Goal: Task Accomplishment & Management: Manage account settings

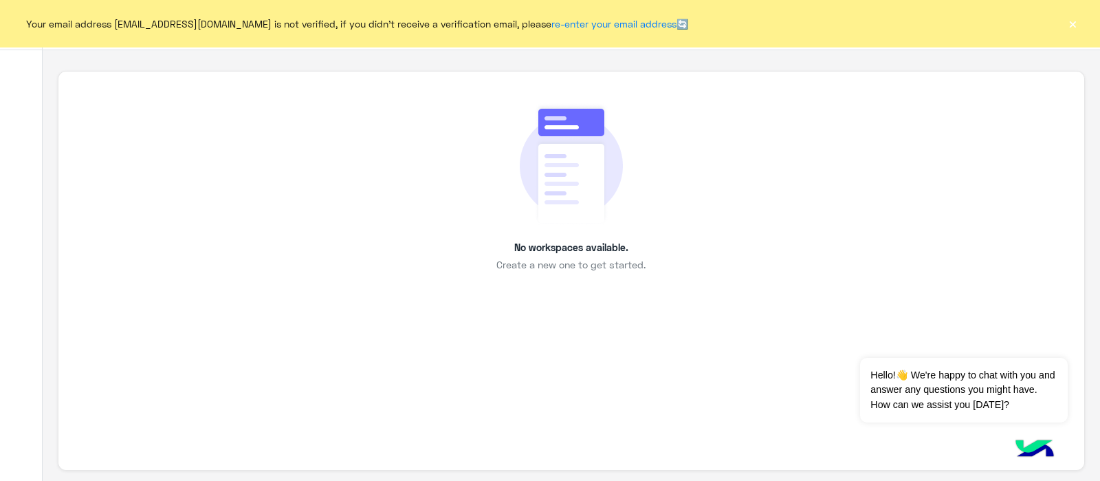
click at [1077, 29] on button "×" at bounding box center [1073, 23] width 14 height 14
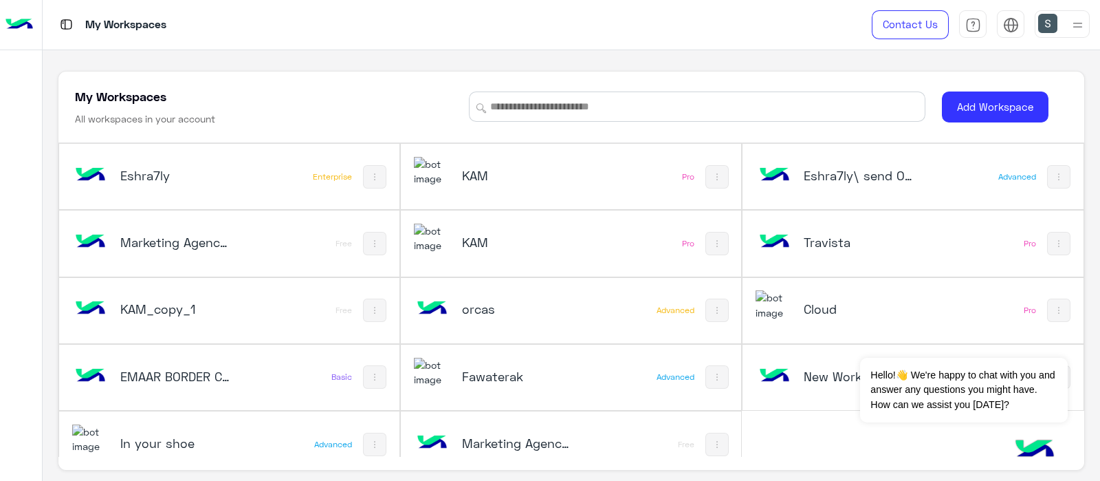
scroll to position [19, 0]
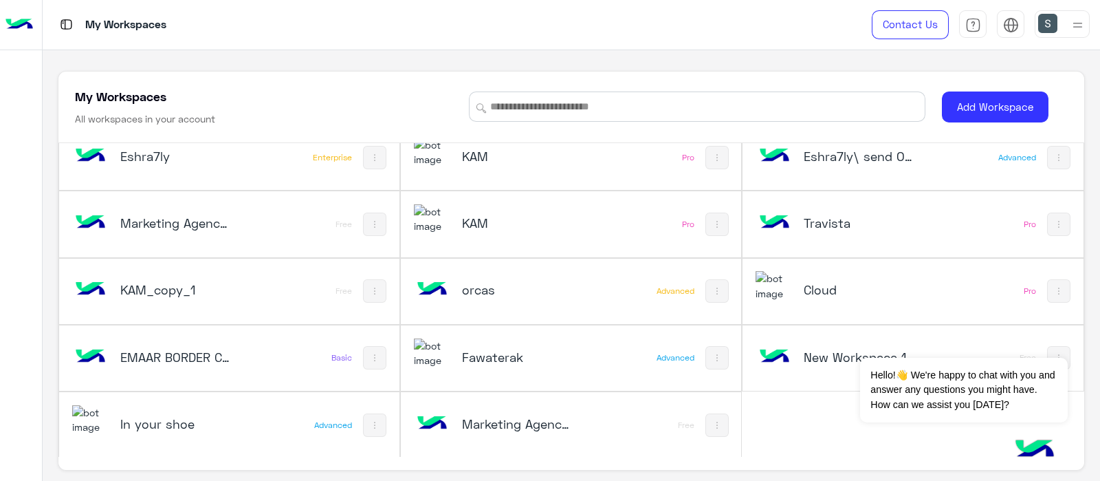
click at [842, 152] on h5 "Eshra7ly\ send OTP" at bounding box center [860, 156] width 113 height 16
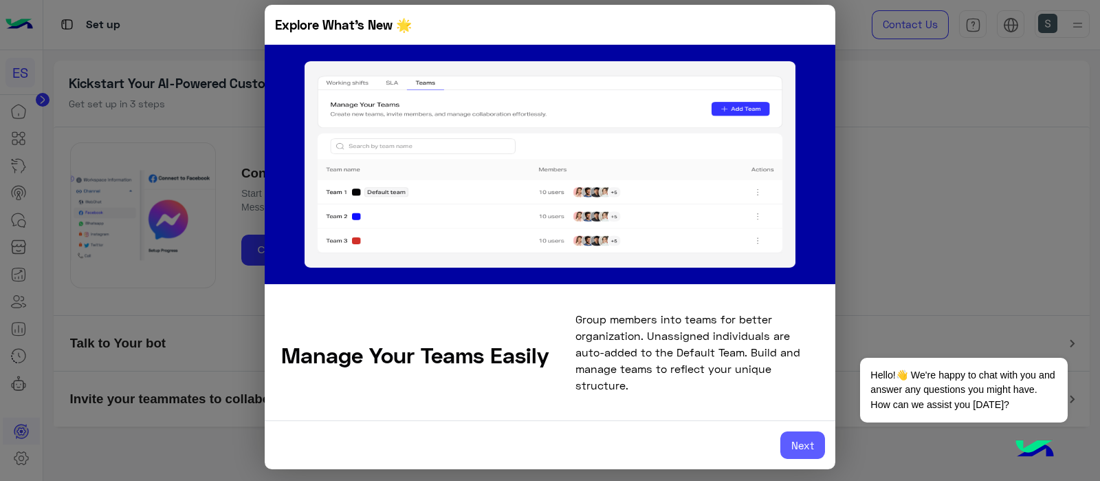
click at [811, 441] on button "Next" at bounding box center [802, 444] width 45 height 27
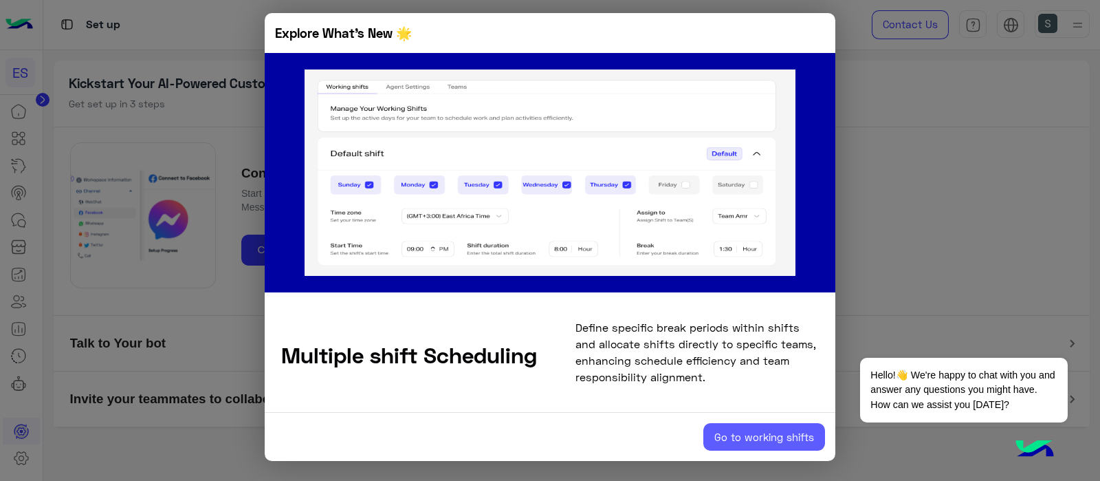
click at [773, 430] on button "Go to working shifts" at bounding box center [764, 436] width 122 height 27
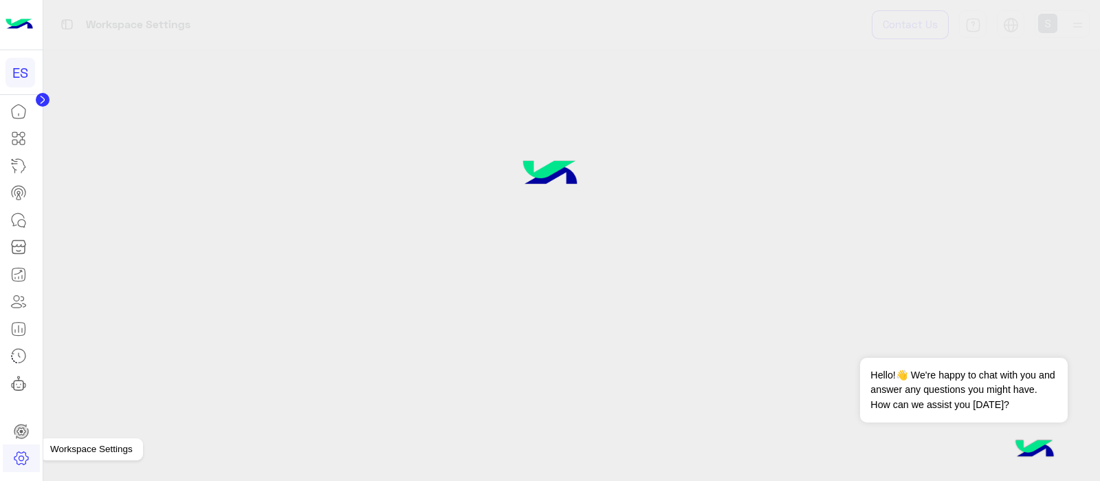
click at [32, 455] on link at bounding box center [21, 457] width 37 height 27
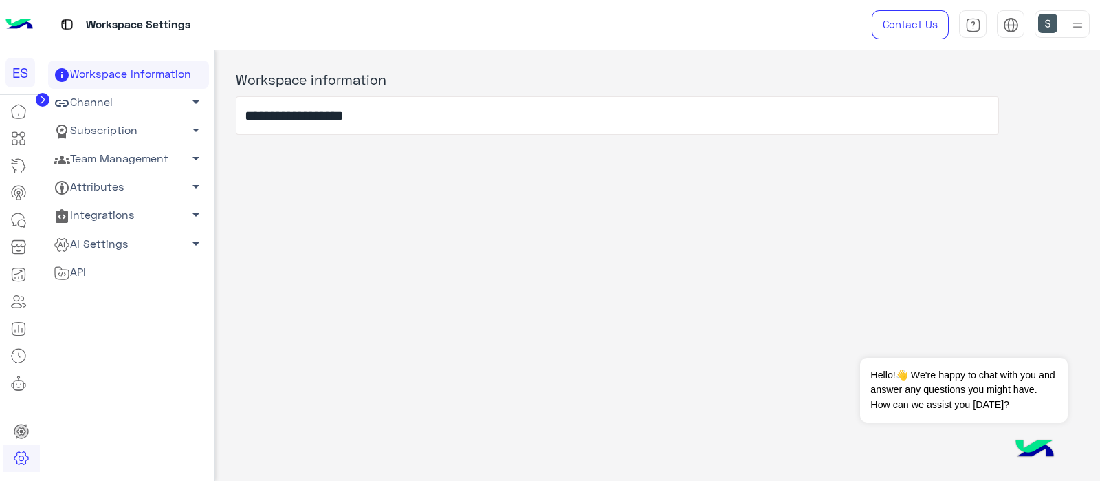
click at [82, 128] on link "Subscription arrow_drop_down" at bounding box center [128, 131] width 161 height 28
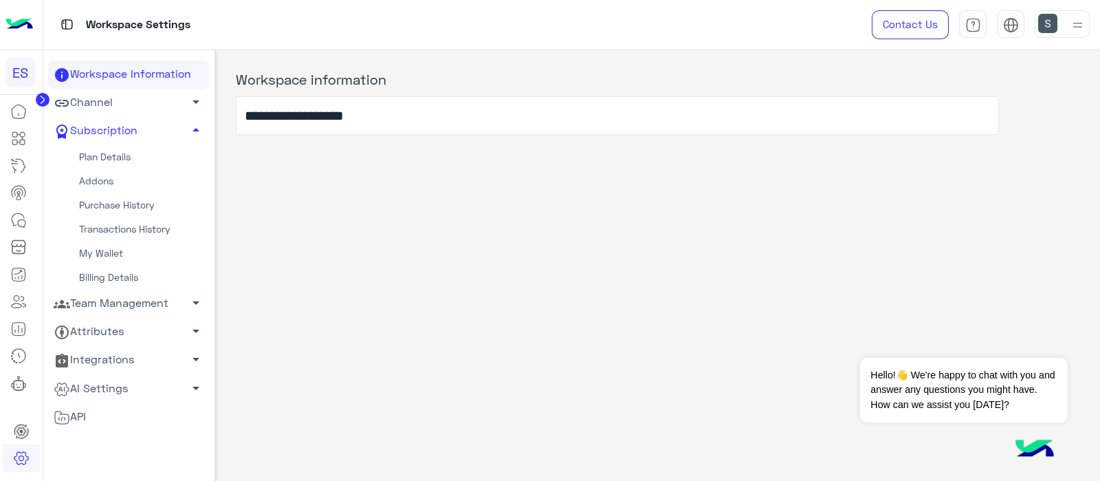
click at [98, 184] on link "Addons" at bounding box center [128, 181] width 161 height 24
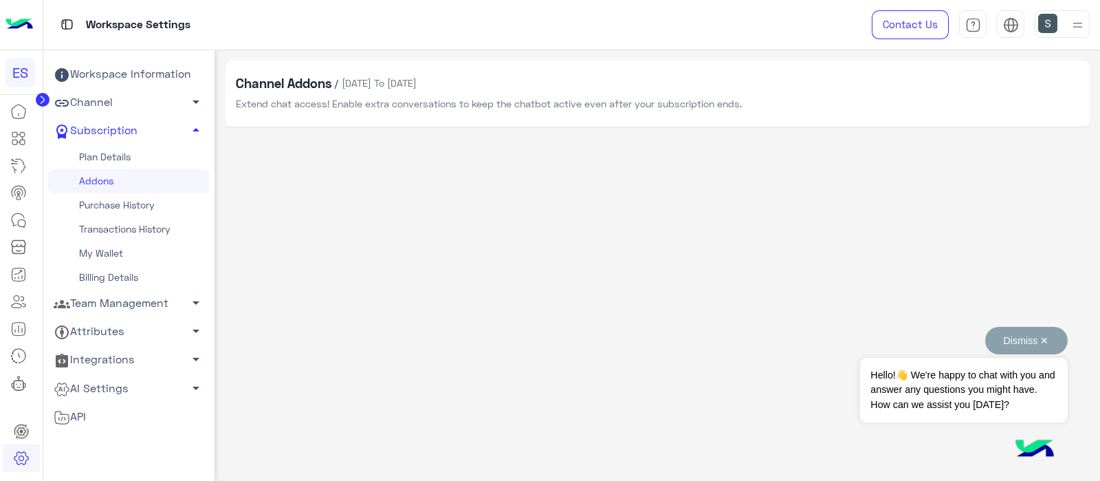
click at [1057, 341] on button "Dismiss ✕" at bounding box center [1026, 340] width 82 height 27
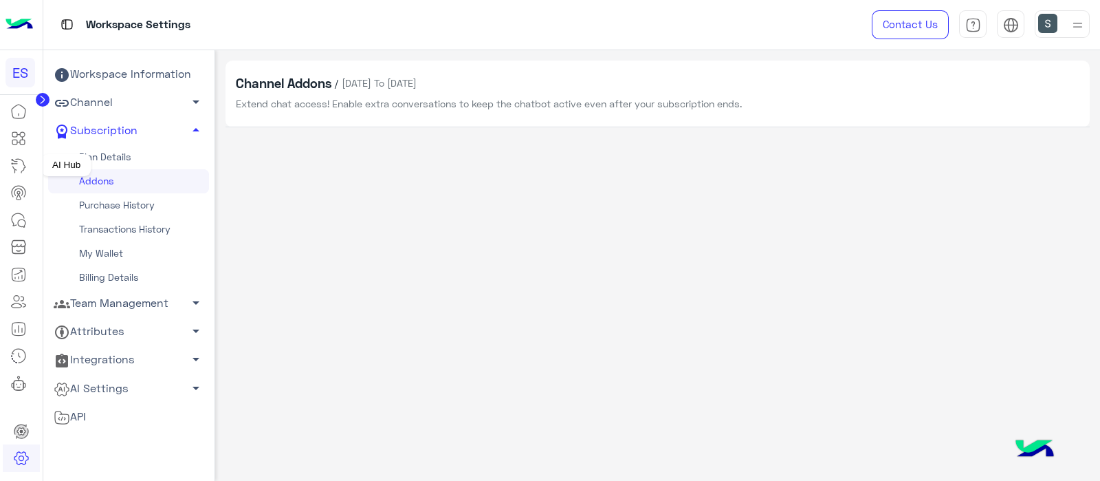
click at [82, 145] on mat-tooltip-component "AI Hub" at bounding box center [66, 164] width 49 height 41
click at [98, 162] on link "Plan Details" at bounding box center [128, 157] width 161 height 24
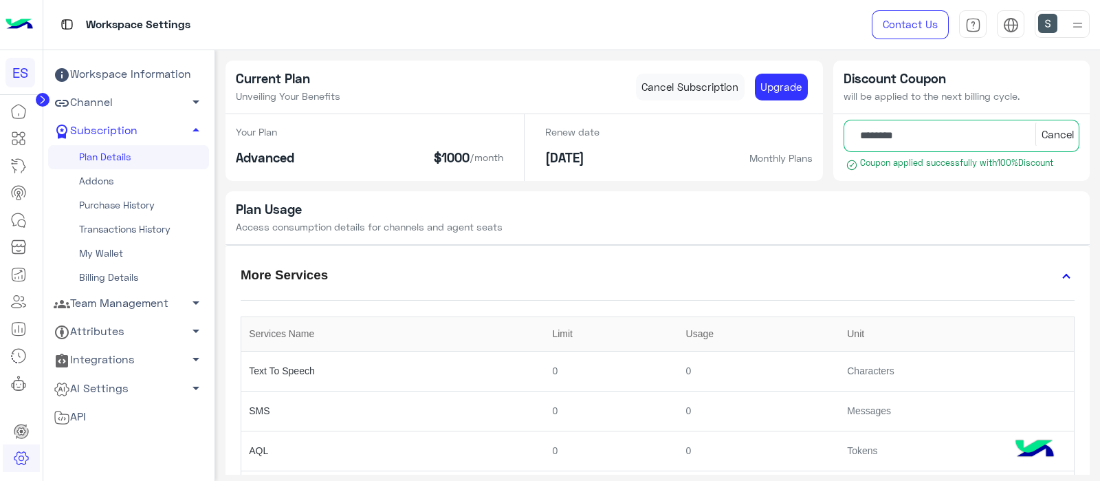
click at [93, 180] on link "Addons" at bounding box center [128, 181] width 161 height 24
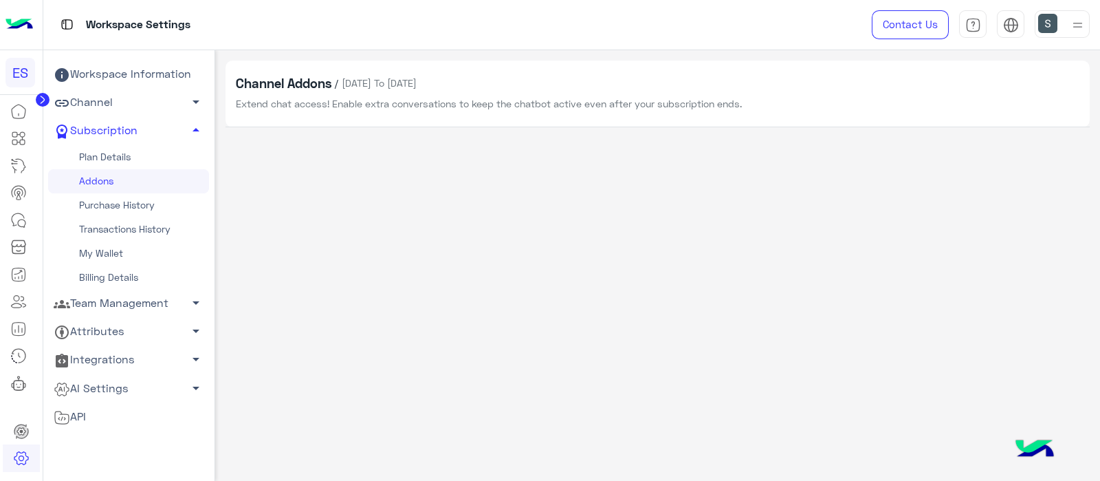
click at [100, 201] on link "Purchase History" at bounding box center [128, 205] width 161 height 24
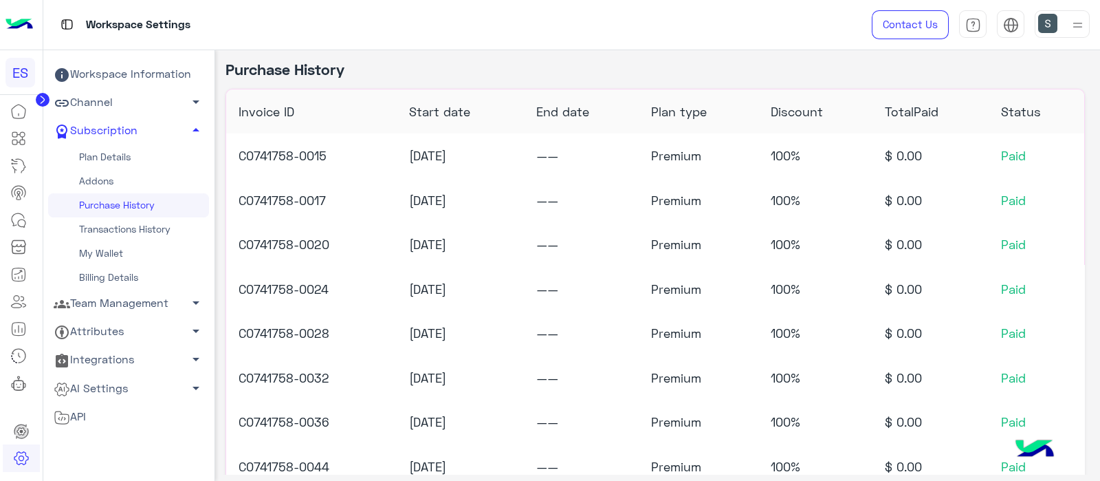
click at [124, 228] on link "Transactions History" at bounding box center [128, 229] width 161 height 24
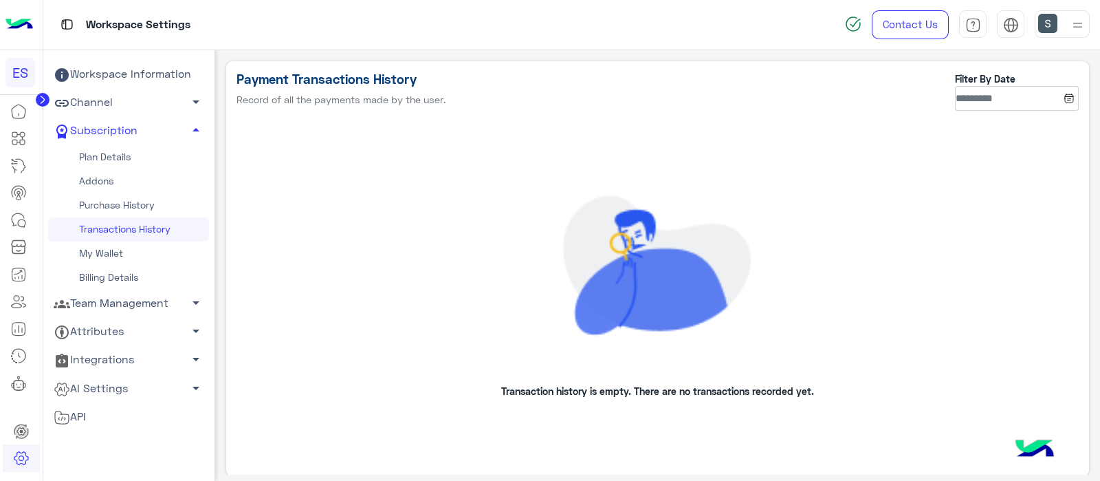
click at [102, 252] on link "My Wallet" at bounding box center [128, 253] width 161 height 24
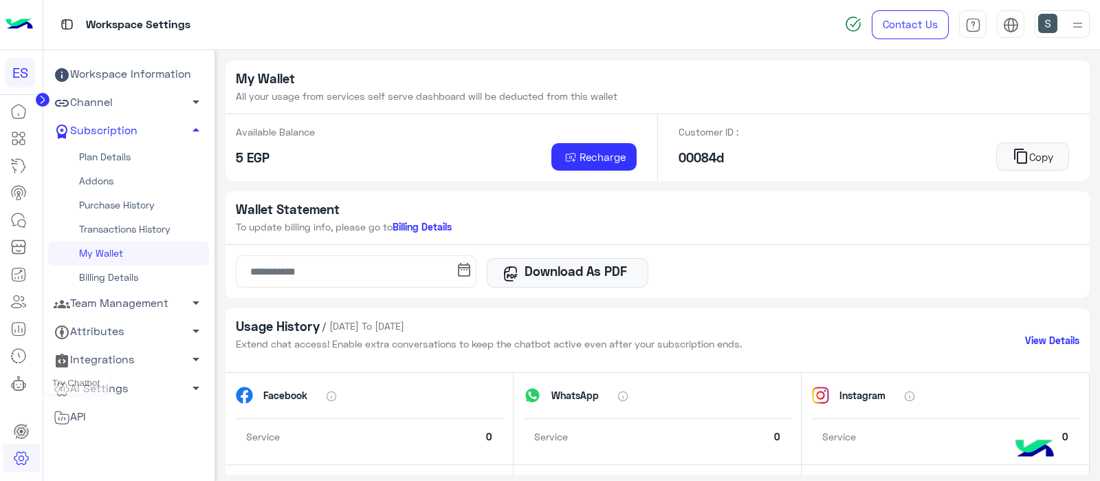
click at [21, 383] on icon at bounding box center [18, 383] width 16 height 16
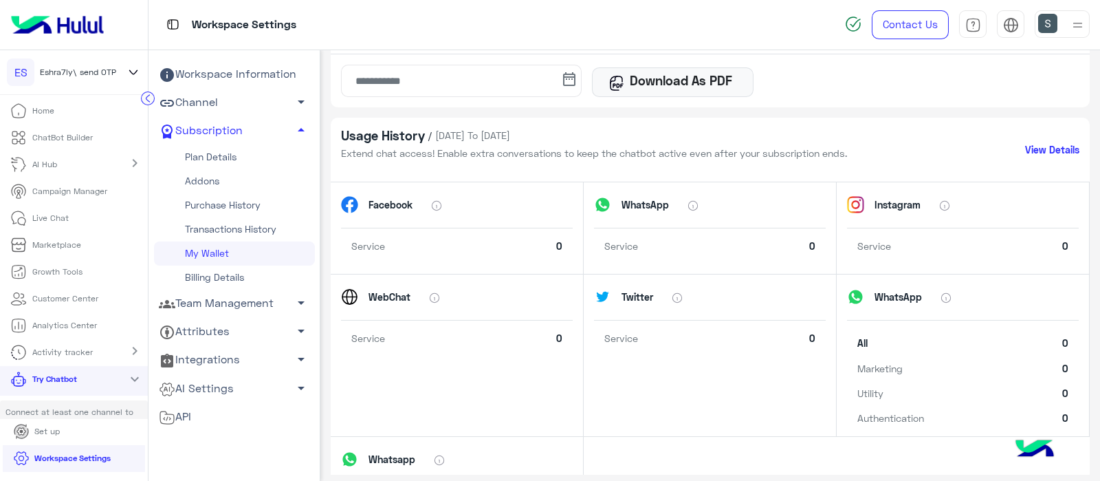
scroll to position [294, 0]
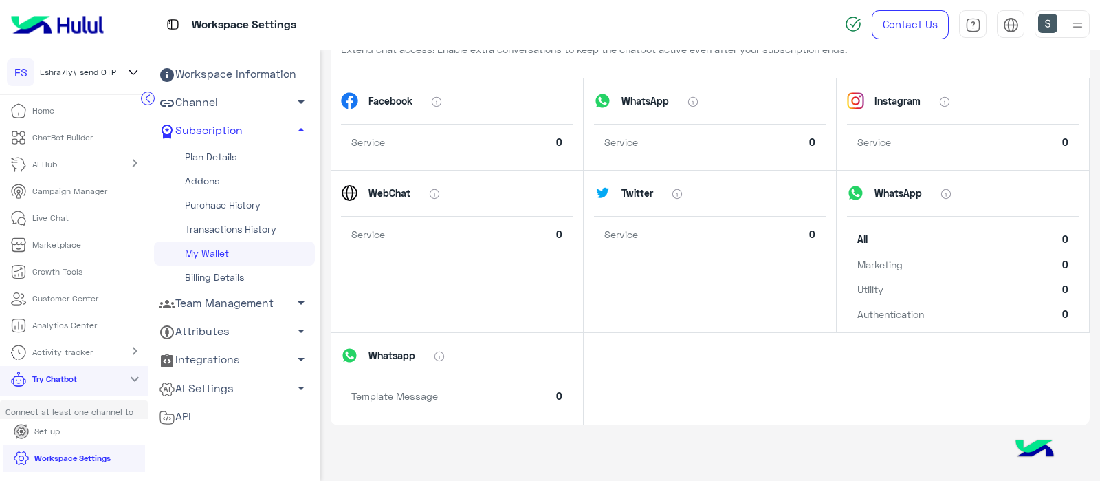
click at [1085, 26] on img at bounding box center [1077, 24] width 17 height 17
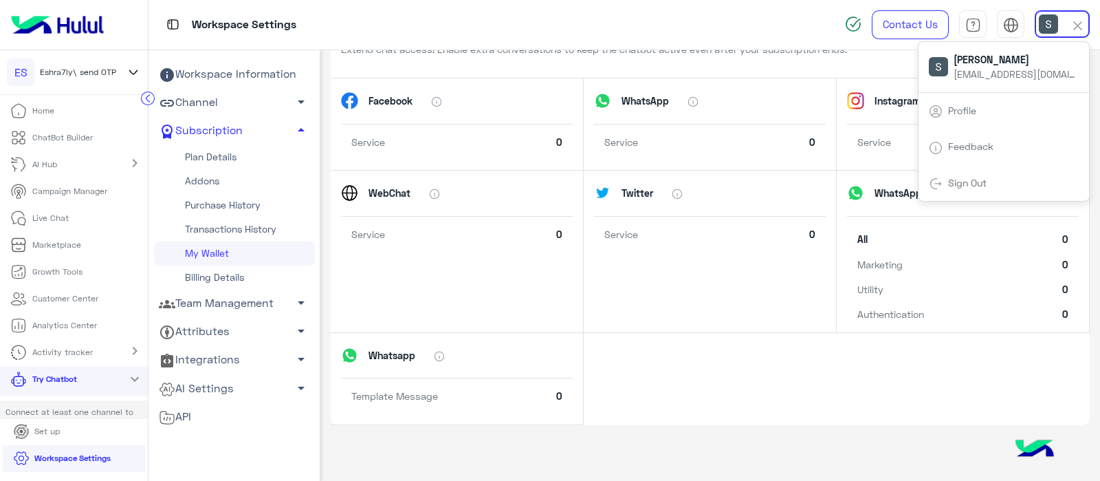
click at [129, 448] on li "Workspace Settings" at bounding box center [74, 458] width 143 height 27
click at [191, 341] on link "Attributes arrow_drop_down" at bounding box center [234, 332] width 161 height 28
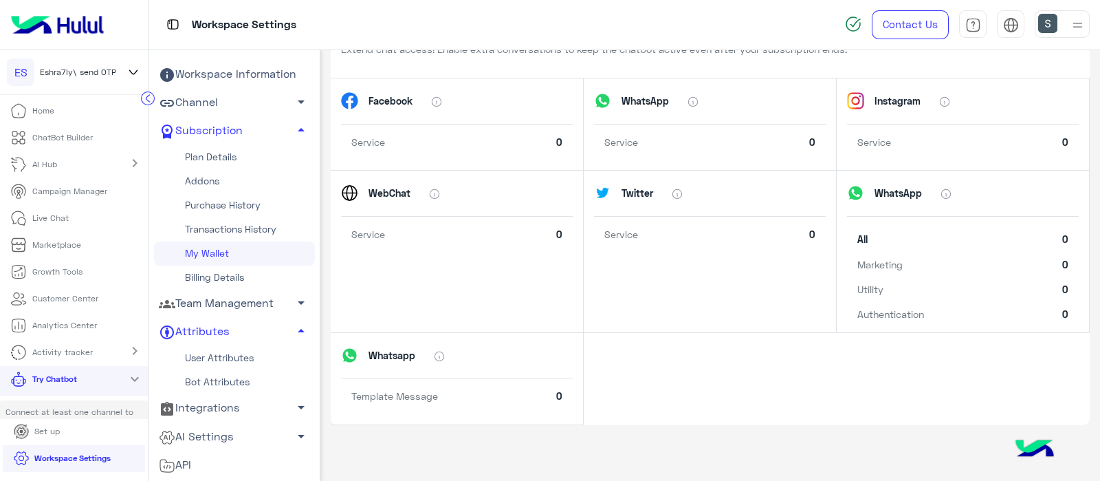
click at [172, 302] on icon at bounding box center [167, 304] width 16 height 8
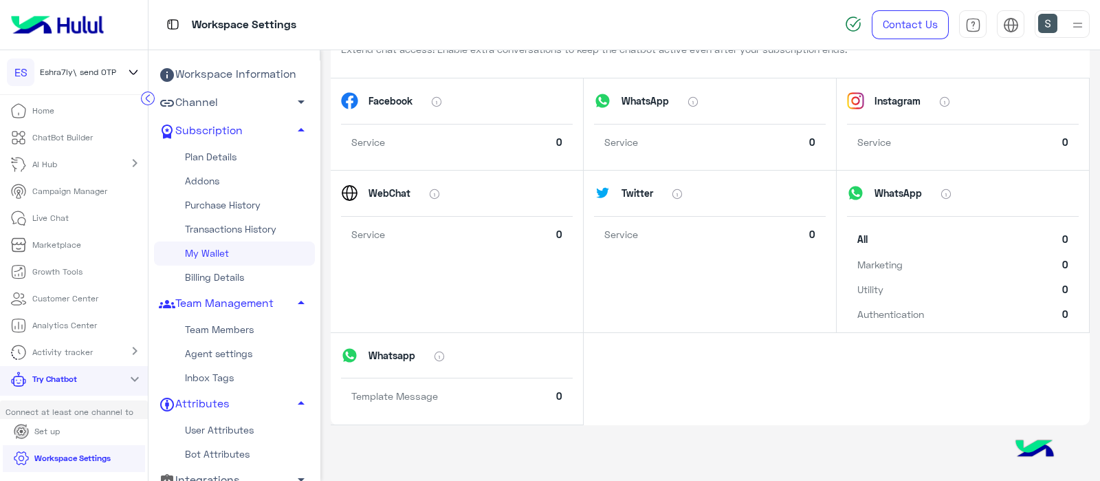
click at [196, 95] on link "Channel arrow_drop_down" at bounding box center [234, 103] width 161 height 28
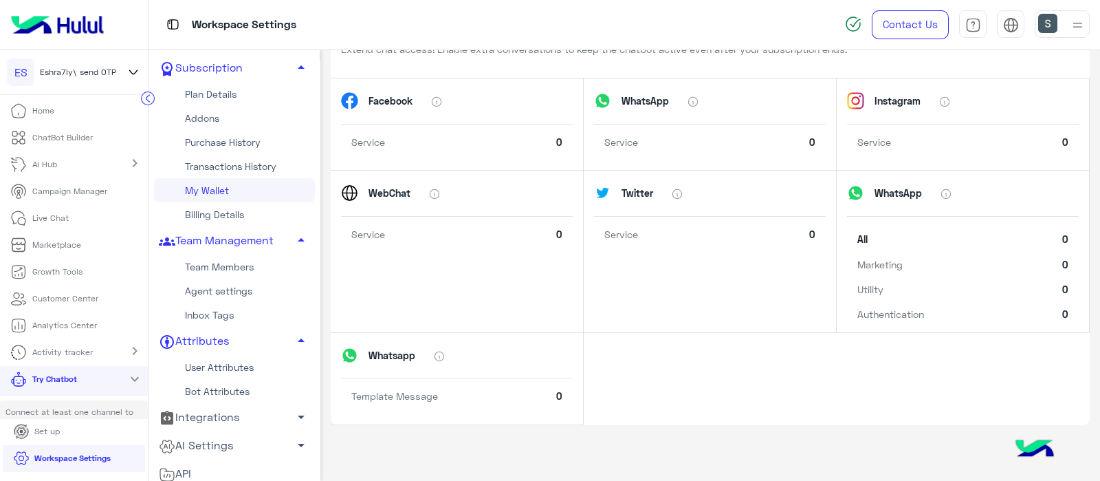
scroll to position [254, 0]
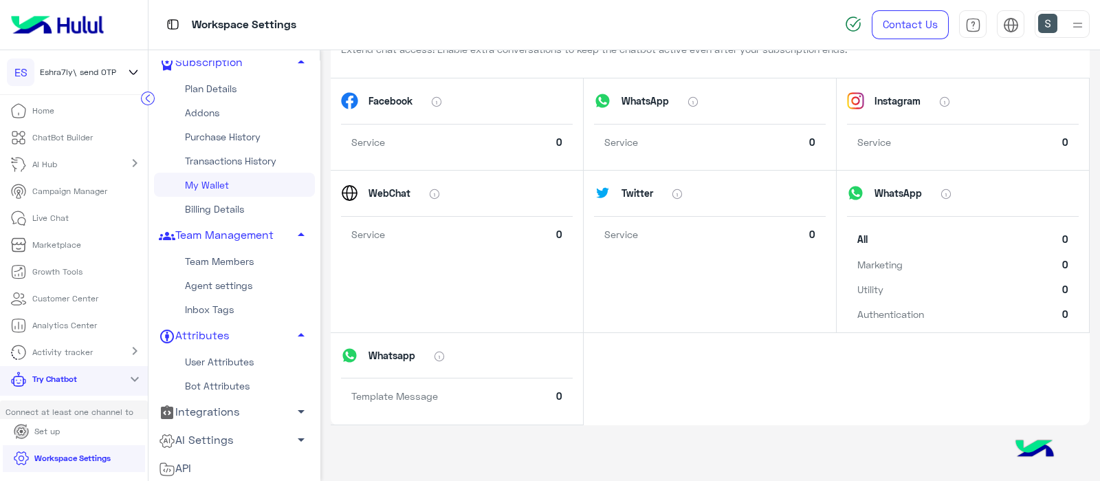
click at [191, 260] on link "Team Members" at bounding box center [234, 261] width 161 height 24
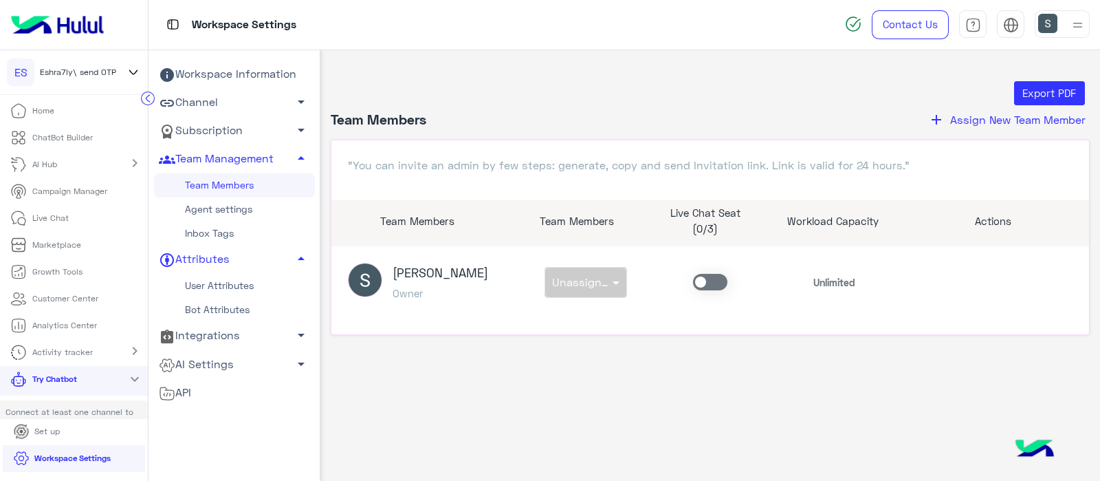
click at [1071, 16] on img at bounding box center [1077, 24] width 17 height 17
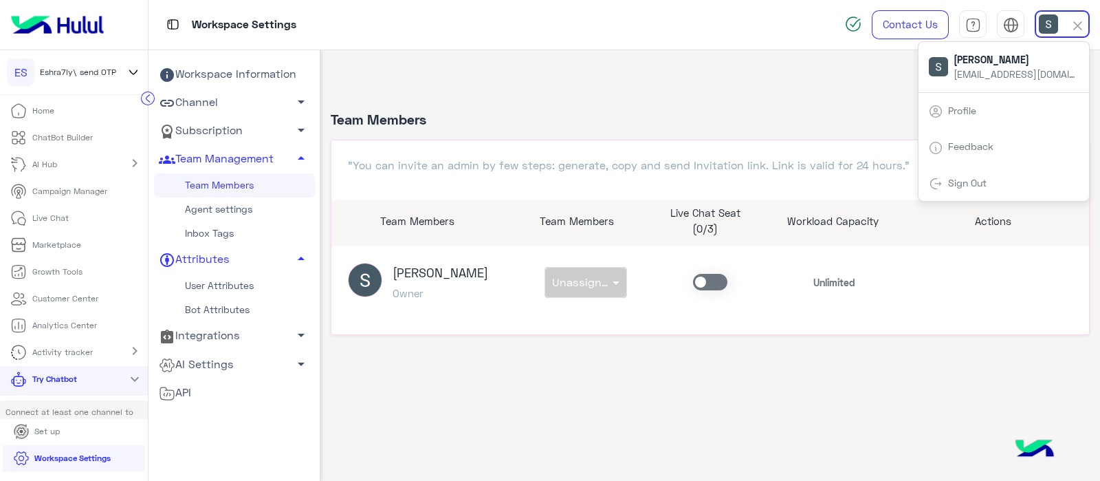
click at [971, 180] on link "Sign Out" at bounding box center [967, 183] width 38 height 12
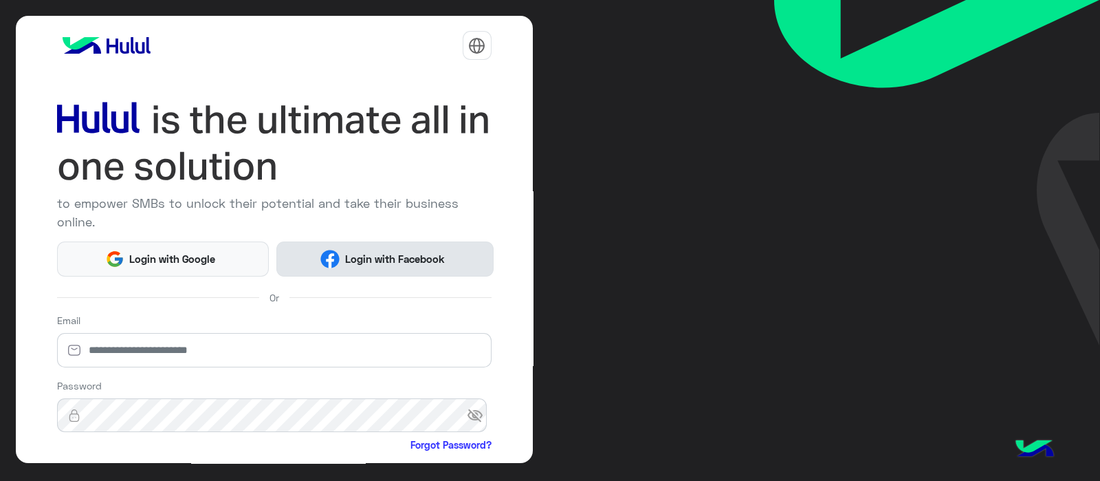
click at [407, 257] on span "Login with Facebook" at bounding box center [395, 259] width 110 height 16
